Goal: Task Accomplishment & Management: Use online tool/utility

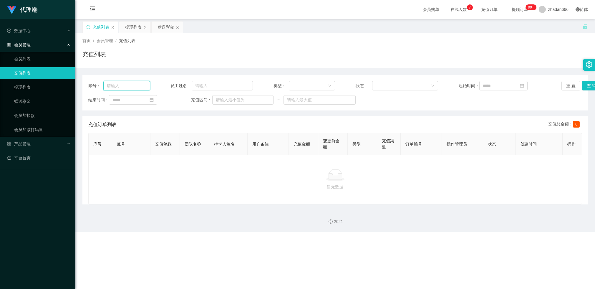
click at [139, 82] on input "text" at bounding box center [126, 85] width 47 height 9
click at [161, 27] on div "赠送彩金" at bounding box center [166, 27] width 16 height 11
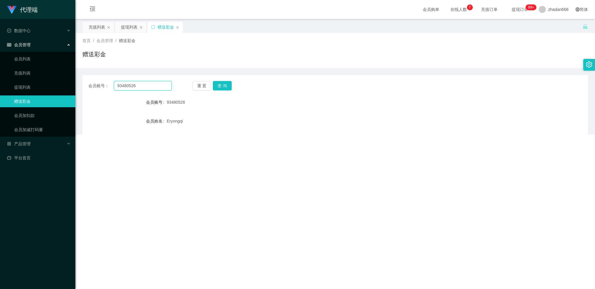
click at [133, 85] on input "93480526" at bounding box center [143, 85] width 58 height 9
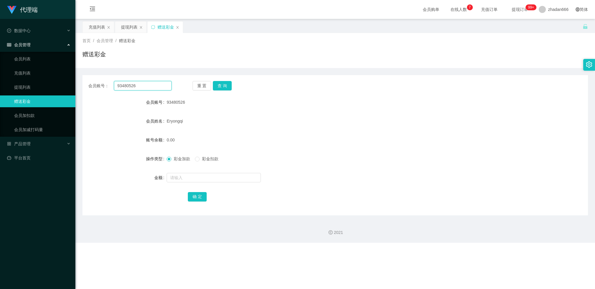
drag, startPoint x: 133, startPoint y: 85, endPoint x: 142, endPoint y: 85, distance: 9.4
click at [133, 85] on input "93480526" at bounding box center [143, 85] width 58 height 9
paste input "6776345"
type input "96776345"
click at [217, 86] on button "查 询" at bounding box center [222, 85] width 19 height 9
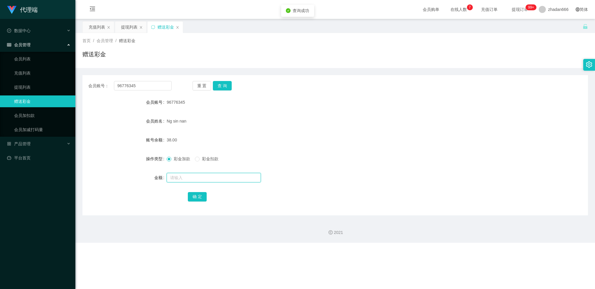
click at [180, 179] on input "text" at bounding box center [214, 177] width 94 height 9
type input "1000"
click at [182, 175] on input "1000" at bounding box center [214, 177] width 94 height 9
click at [190, 195] on button "确 定" at bounding box center [197, 196] width 19 height 9
click at [36, 72] on link "充值列表" at bounding box center [42, 73] width 57 height 12
